Goal: Use online tool/utility: Utilize a website feature to perform a specific function

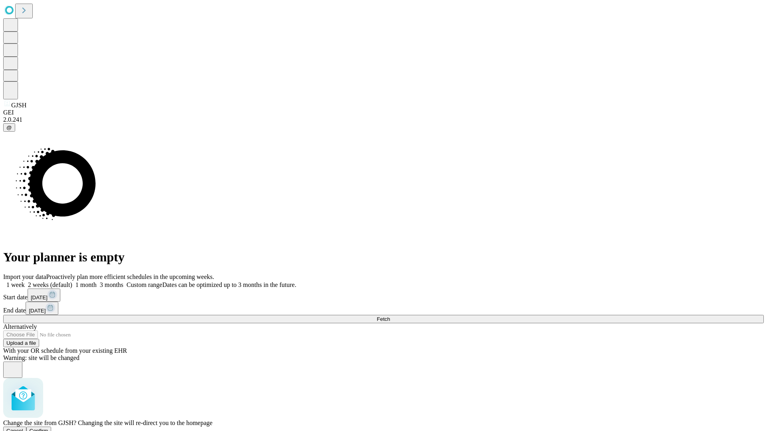
click at [48, 428] on span "Confirm" at bounding box center [39, 431] width 19 height 6
click at [97, 281] on label "1 month" at bounding box center [84, 284] width 24 height 7
click at [390, 316] on span "Fetch" at bounding box center [383, 319] width 13 height 6
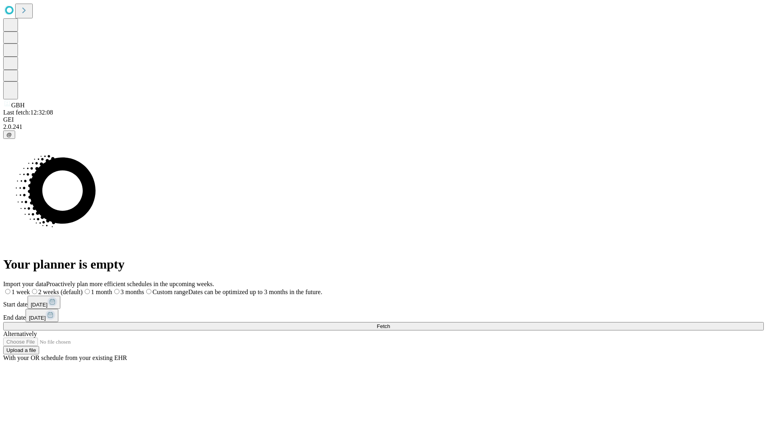
click at [390, 323] on span "Fetch" at bounding box center [383, 326] width 13 height 6
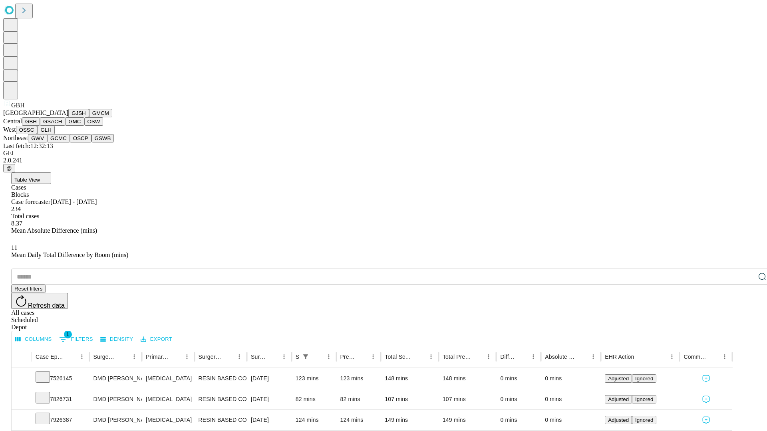
click at [62, 126] on button "GSACH" at bounding box center [52, 121] width 25 height 8
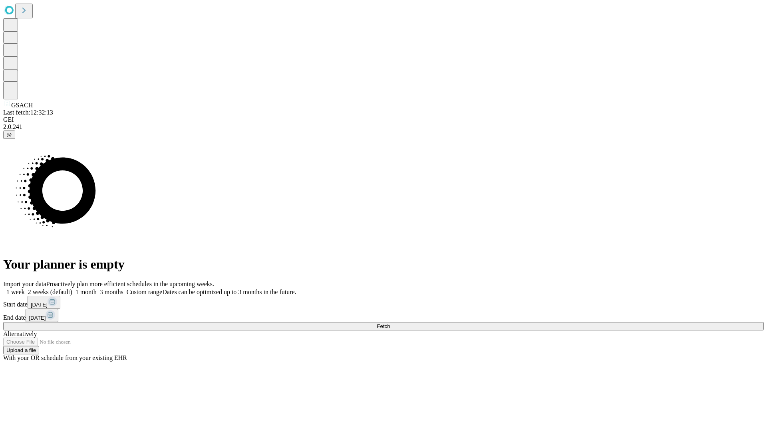
click at [390, 323] on span "Fetch" at bounding box center [383, 326] width 13 height 6
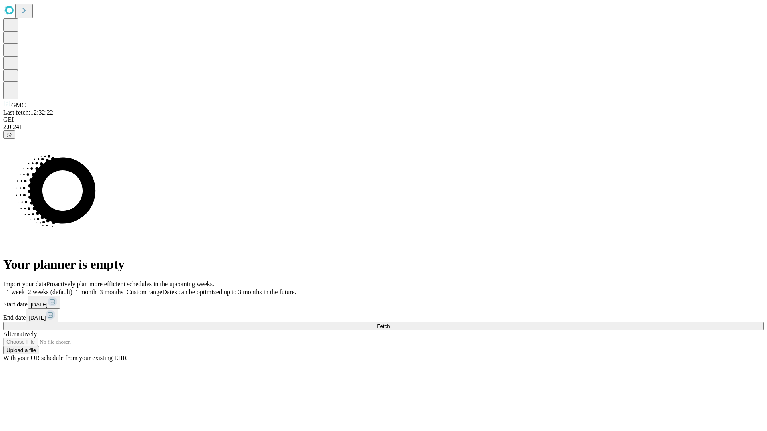
click at [97, 289] on label "1 month" at bounding box center [84, 292] width 24 height 7
click at [390, 323] on span "Fetch" at bounding box center [383, 326] width 13 height 6
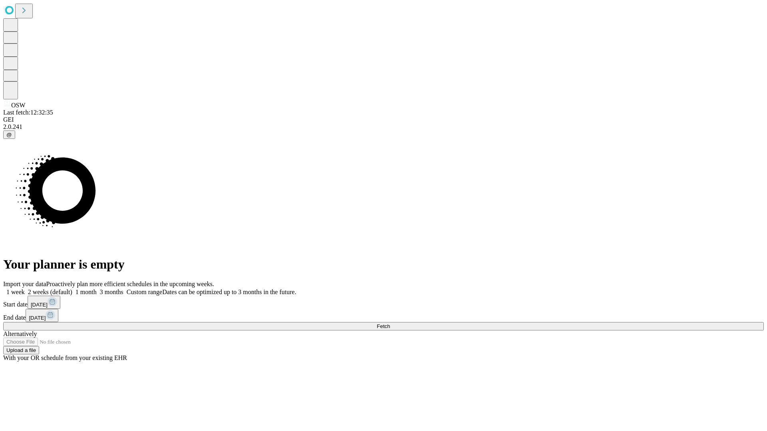
click at [97, 289] on label "1 month" at bounding box center [84, 292] width 24 height 7
click at [390, 323] on span "Fetch" at bounding box center [383, 326] width 13 height 6
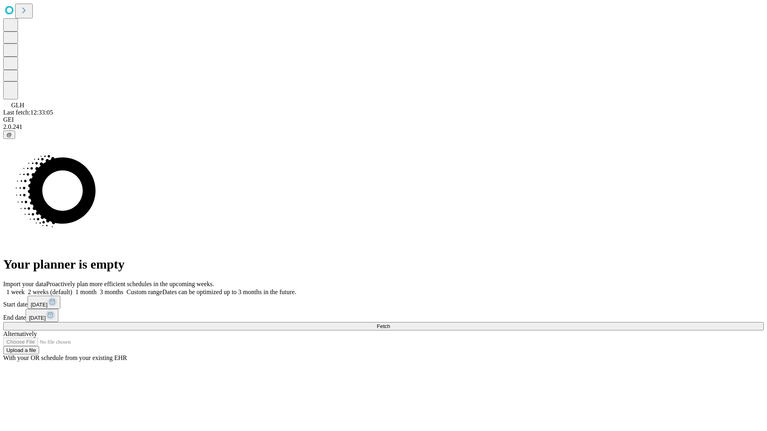
click at [97, 289] on label "1 month" at bounding box center [84, 292] width 24 height 7
click at [390, 323] on span "Fetch" at bounding box center [383, 326] width 13 height 6
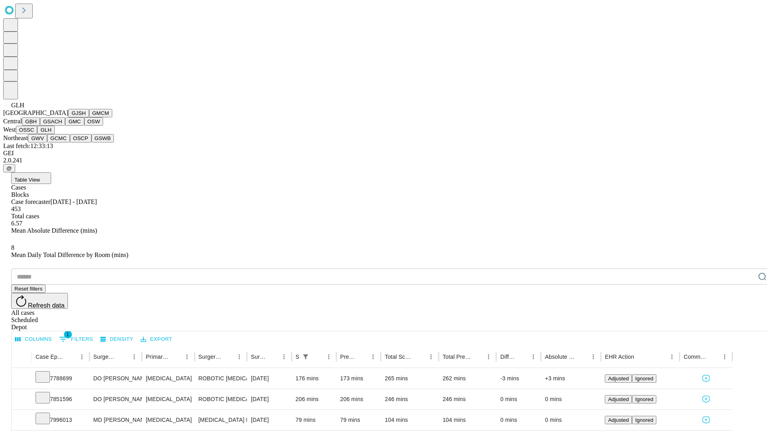
click at [47, 143] on button "GWV" at bounding box center [37, 138] width 19 height 8
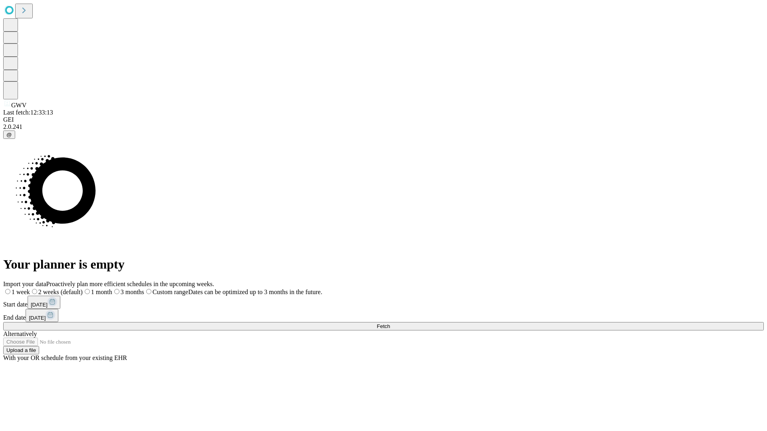
click at [112, 289] on label "1 month" at bounding box center [98, 292] width 30 height 7
click at [390, 323] on span "Fetch" at bounding box center [383, 326] width 13 height 6
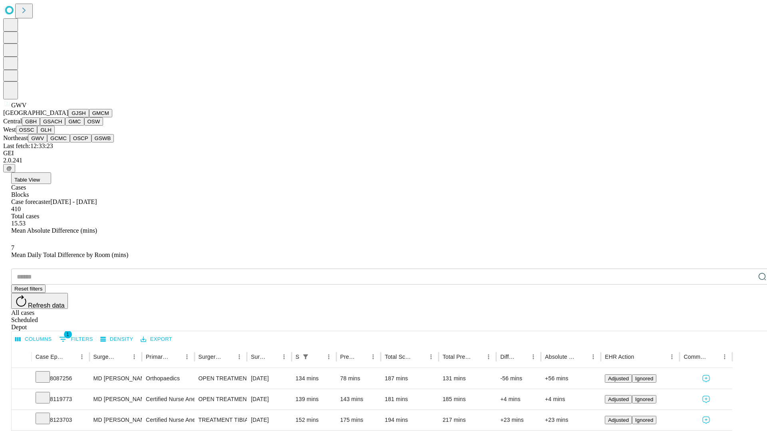
click at [62, 143] on button "GCMC" at bounding box center [58, 138] width 23 height 8
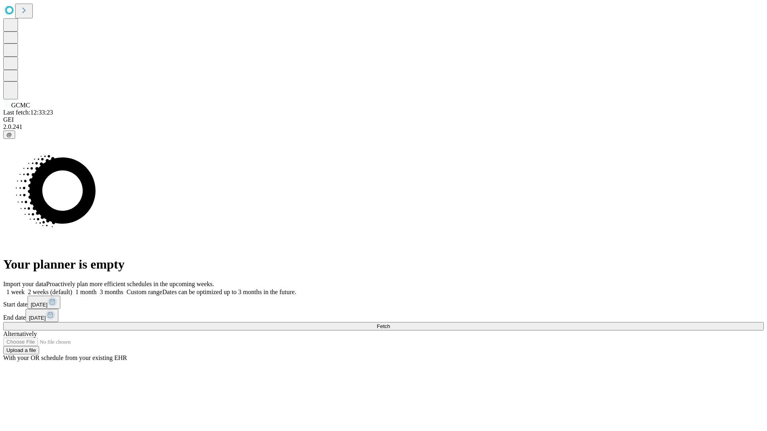
click at [97, 289] on label "1 month" at bounding box center [84, 292] width 24 height 7
click at [390, 323] on span "Fetch" at bounding box center [383, 326] width 13 height 6
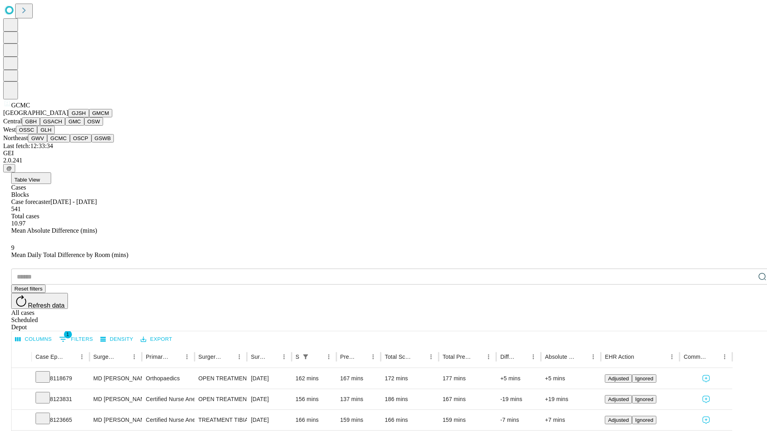
click at [70, 143] on button "OSCP" at bounding box center [81, 138] width 22 height 8
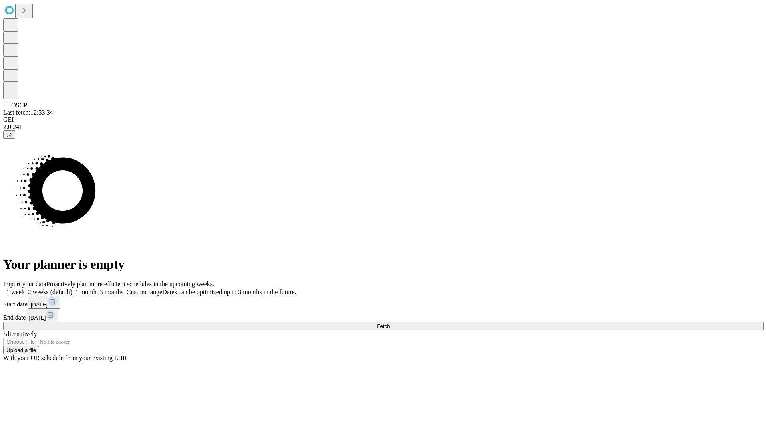
click at [97, 289] on label "1 month" at bounding box center [84, 292] width 24 height 7
click at [390, 323] on span "Fetch" at bounding box center [383, 326] width 13 height 6
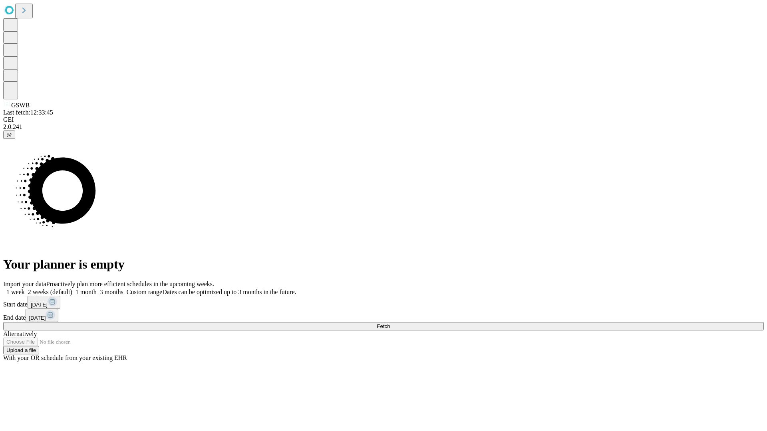
click at [97, 289] on label "1 month" at bounding box center [84, 292] width 24 height 7
click at [390, 323] on span "Fetch" at bounding box center [383, 326] width 13 height 6
